Goal: Task Accomplishment & Management: Manage account settings

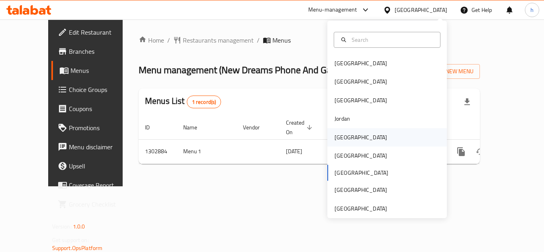
click at [342, 142] on div "[GEOGRAPHIC_DATA]" at bounding box center [361, 137] width 53 height 9
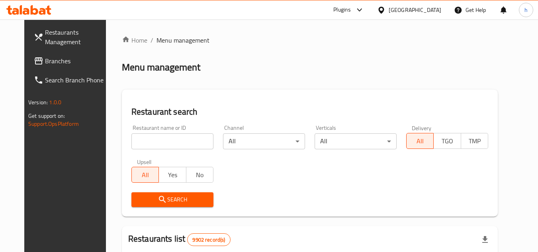
click at [48, 61] on span "Branches" at bounding box center [76, 61] width 63 height 10
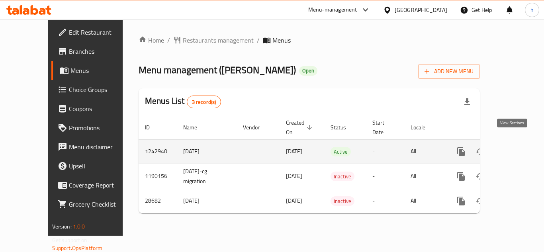
click at [514, 147] on icon "enhanced table" at bounding box center [519, 152] width 10 height 10
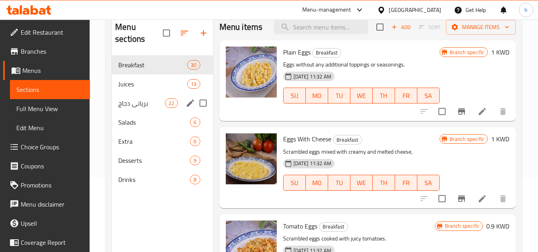
scroll to position [80, 0]
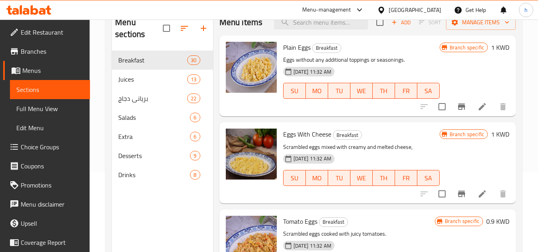
click at [32, 148] on span "Choice Groups" at bounding box center [52, 147] width 63 height 10
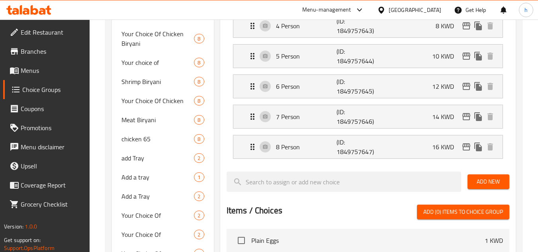
scroll to position [279, 0]
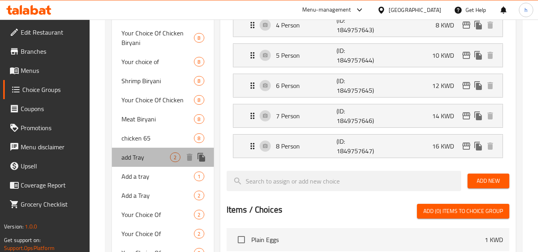
click at [136, 156] on span "add Tray" at bounding box center [145, 158] width 49 height 10
type input "add Tray"
type input "اضافة صينية"
type input "0"
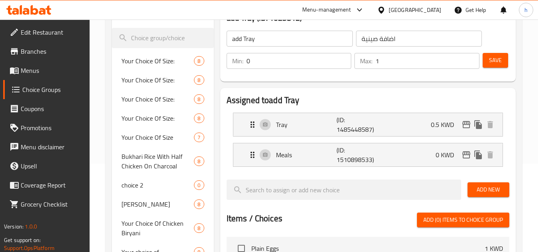
scroll to position [80, 0]
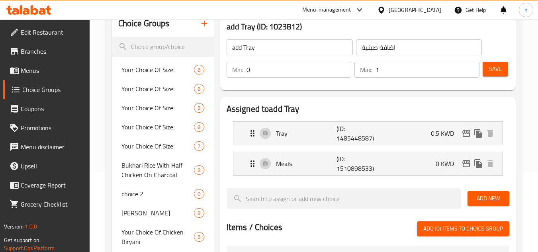
click at [425, 10] on div "Kuwait" at bounding box center [415, 10] width 53 height 9
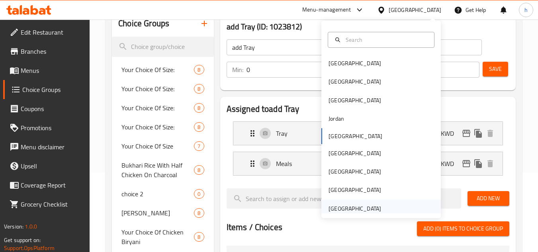
click at [353, 209] on div "[GEOGRAPHIC_DATA]" at bounding box center [355, 208] width 53 height 9
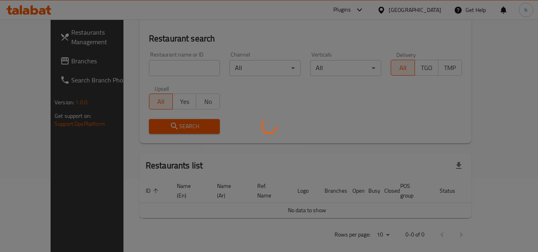
scroll to position [80, 0]
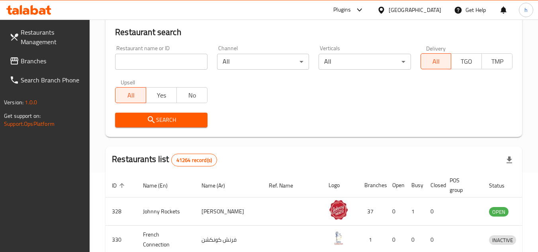
click at [63, 57] on span "Branches" at bounding box center [52, 61] width 63 height 10
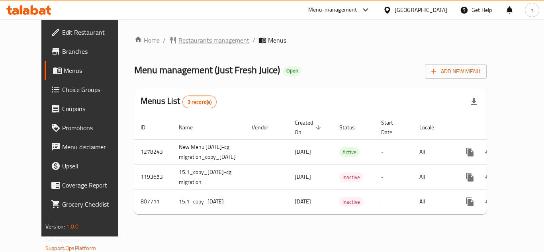
click at [200, 42] on span "Restaurants management" at bounding box center [213, 40] width 71 height 10
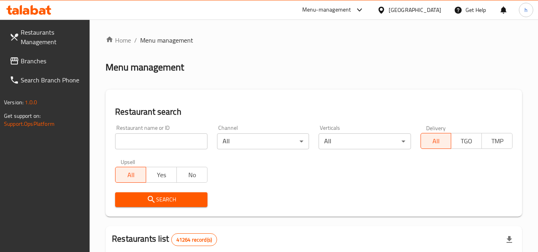
click at [61, 56] on span "Branches" at bounding box center [52, 61] width 63 height 10
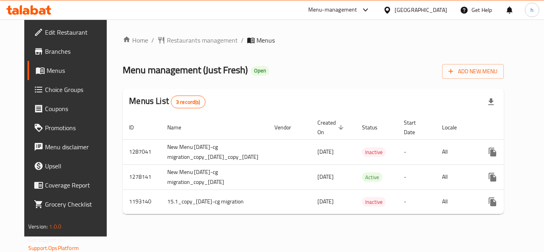
click at [427, 11] on div "[GEOGRAPHIC_DATA]" at bounding box center [421, 10] width 53 height 9
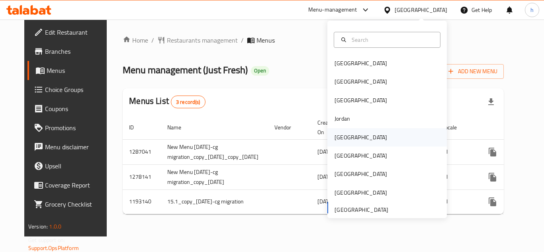
click at [340, 138] on div "[GEOGRAPHIC_DATA]" at bounding box center [361, 137] width 53 height 9
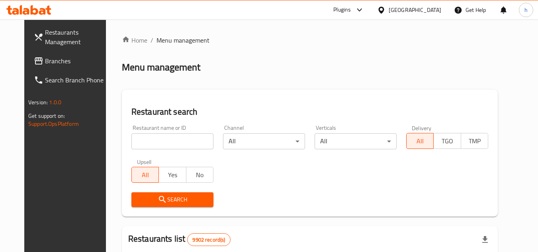
click at [66, 57] on span "Branches" at bounding box center [76, 61] width 63 height 10
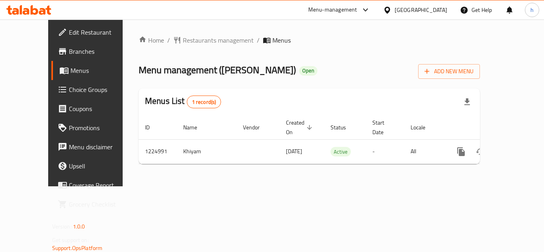
click at [432, 11] on div "[GEOGRAPHIC_DATA]" at bounding box center [421, 10] width 53 height 9
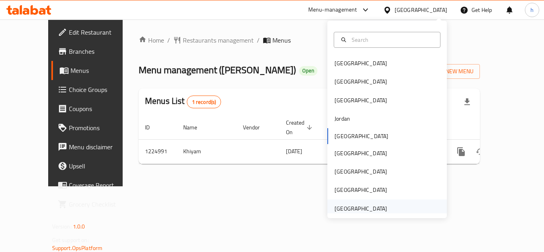
click at [361, 207] on div "[GEOGRAPHIC_DATA]" at bounding box center [361, 208] width 53 height 9
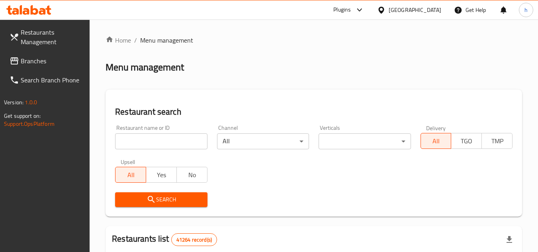
click at [51, 55] on link "Branches" at bounding box center [46, 60] width 87 height 19
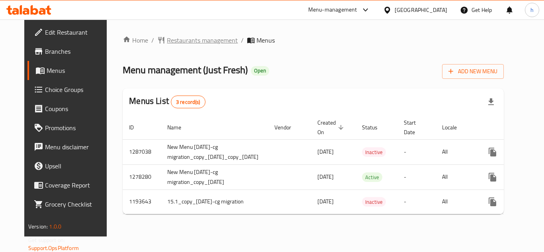
click at [202, 41] on span "Restaurants management" at bounding box center [202, 40] width 71 height 10
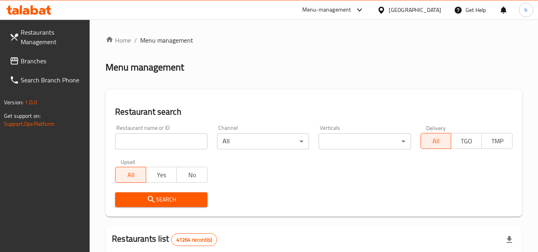
drag, startPoint x: 53, startPoint y: 59, endPoint x: 32, endPoint y: 66, distance: 21.7
click at [53, 59] on span "Branches" at bounding box center [52, 61] width 63 height 10
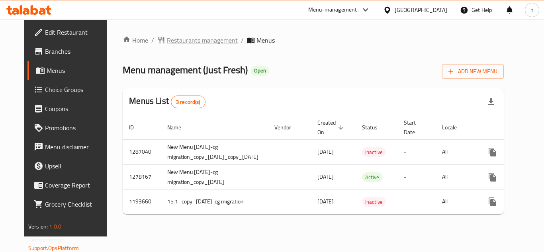
click at [194, 40] on span "Restaurants management" at bounding box center [202, 40] width 71 height 10
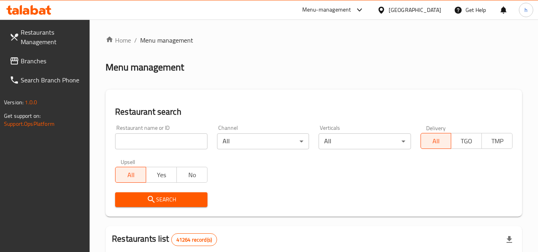
click at [41, 58] on span "Branches" at bounding box center [52, 61] width 63 height 10
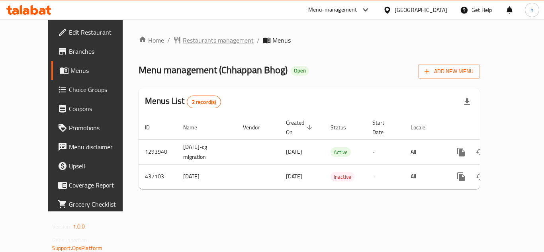
click at [193, 44] on span "Restaurants management" at bounding box center [218, 40] width 71 height 10
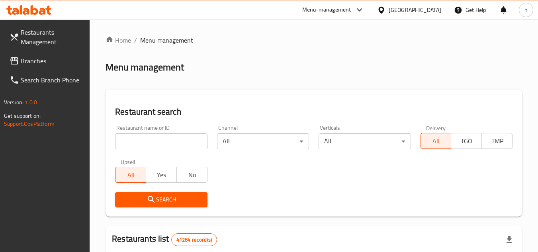
click at [52, 59] on span "Branches" at bounding box center [52, 61] width 63 height 10
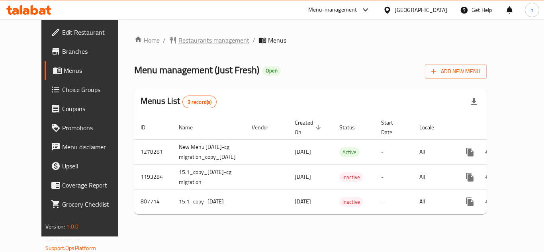
click at [186, 42] on span "Restaurants management" at bounding box center [213, 40] width 71 height 10
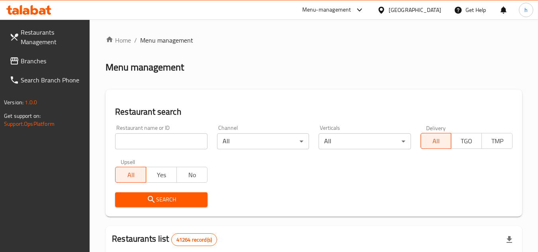
click at [62, 62] on span "Branches" at bounding box center [52, 61] width 63 height 10
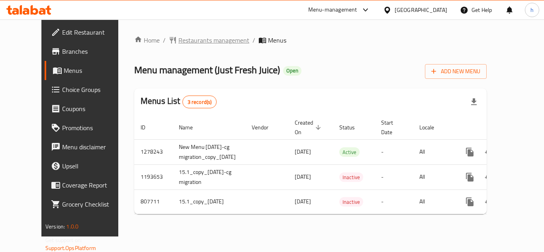
click at [178, 43] on span "Restaurants management" at bounding box center [213, 40] width 71 height 10
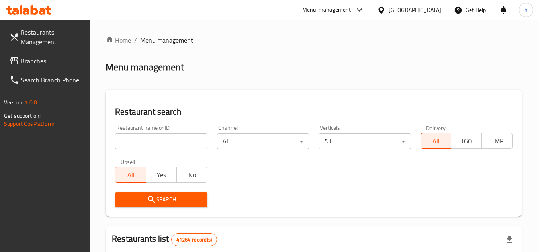
click at [54, 56] on link "Branches" at bounding box center [46, 60] width 87 height 19
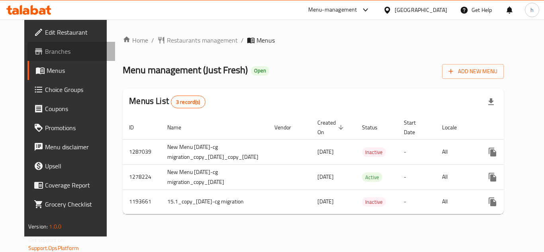
click at [45, 53] on span "Branches" at bounding box center [77, 52] width 64 height 10
click at [416, 13] on div "[GEOGRAPHIC_DATA]" at bounding box center [421, 10] width 53 height 9
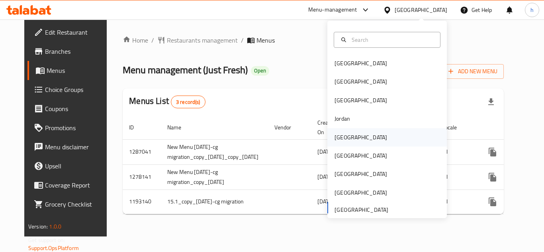
click at [345, 139] on div "[GEOGRAPHIC_DATA]" at bounding box center [361, 137] width 53 height 9
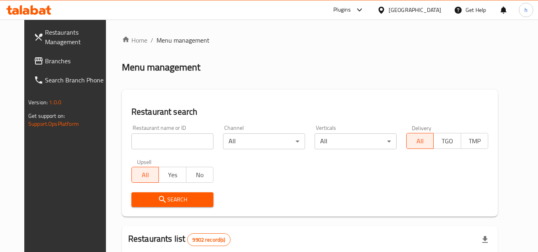
click at [56, 59] on span "Branches" at bounding box center [76, 61] width 63 height 10
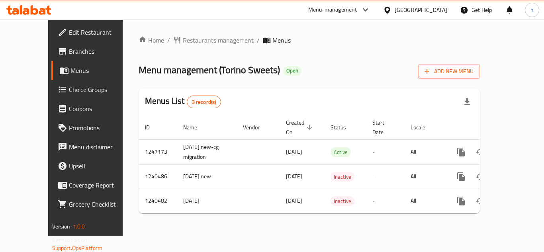
drag, startPoint x: 448, startPoint y: 8, endPoint x: 444, endPoint y: 12, distance: 4.8
click at [448, 8] on div "[GEOGRAPHIC_DATA]" at bounding box center [415, 9] width 77 height 19
click at [438, 8] on div "[GEOGRAPHIC_DATA]" at bounding box center [421, 10] width 53 height 9
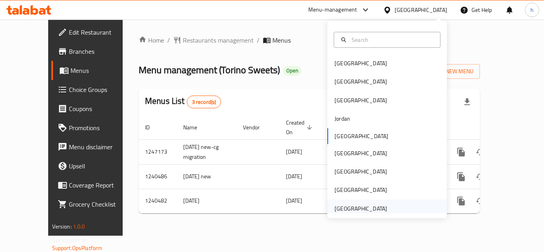
click at [368, 212] on div "[GEOGRAPHIC_DATA]" at bounding box center [361, 208] width 53 height 9
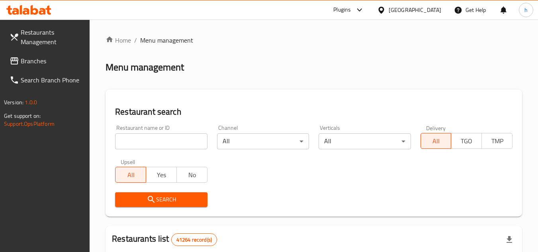
click at [55, 57] on span "Branches" at bounding box center [52, 61] width 63 height 10
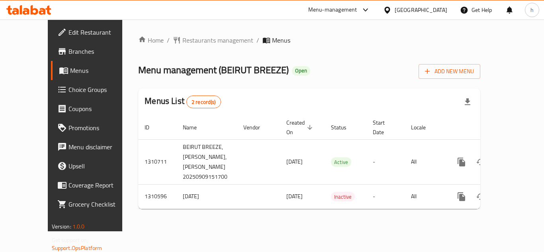
click at [416, 16] on div "United Arab Emirates" at bounding box center [415, 9] width 77 height 19
click at [425, 11] on div "United Arab Emirates" at bounding box center [421, 10] width 53 height 9
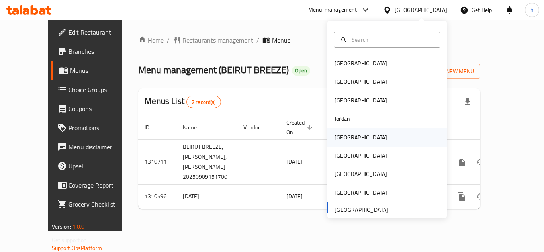
click at [346, 139] on div "[GEOGRAPHIC_DATA]" at bounding box center [360, 137] width 65 height 18
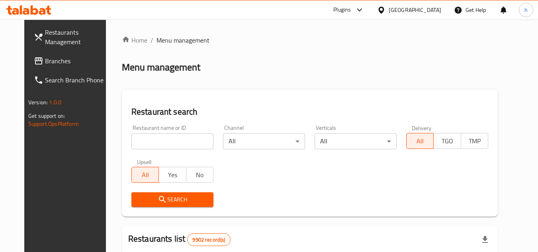
click at [45, 62] on span "Branches" at bounding box center [76, 61] width 63 height 10
